Goal: Navigation & Orientation: Find specific page/section

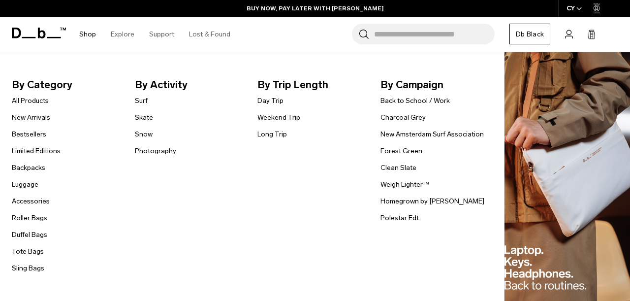
click at [83, 34] on link "Shop" at bounding box center [87, 34] width 17 height 35
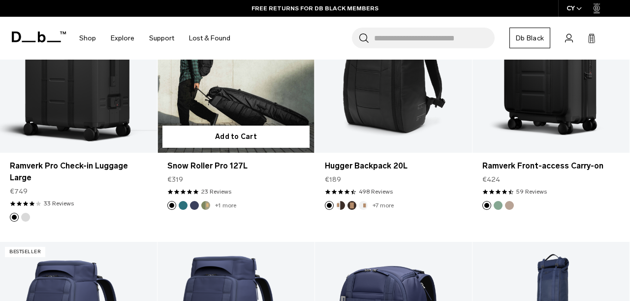
scroll to position [2016, 0]
